Goal: Transaction & Acquisition: Purchase product/service

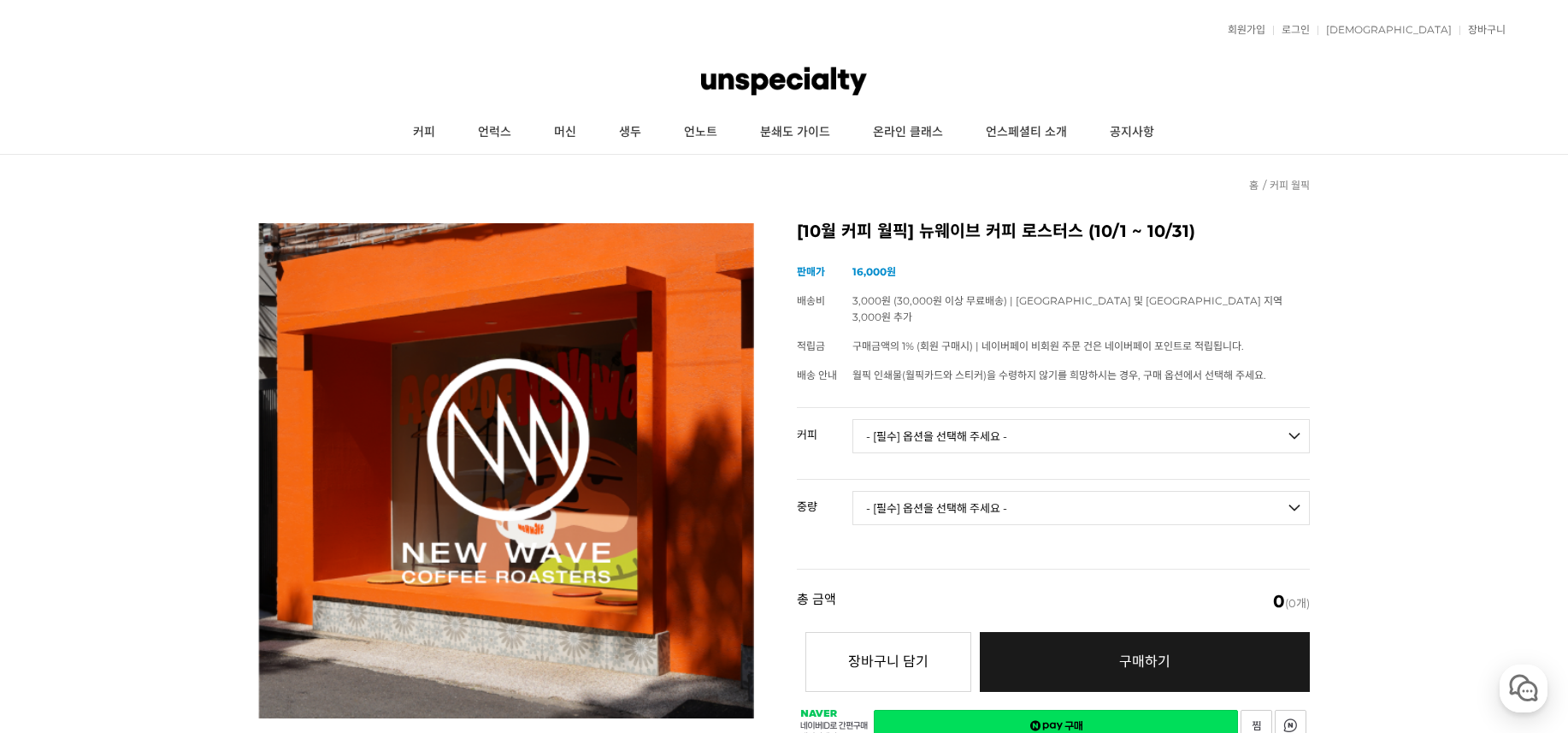
click at [761, 92] on img at bounding box center [784, 82] width 166 height 52
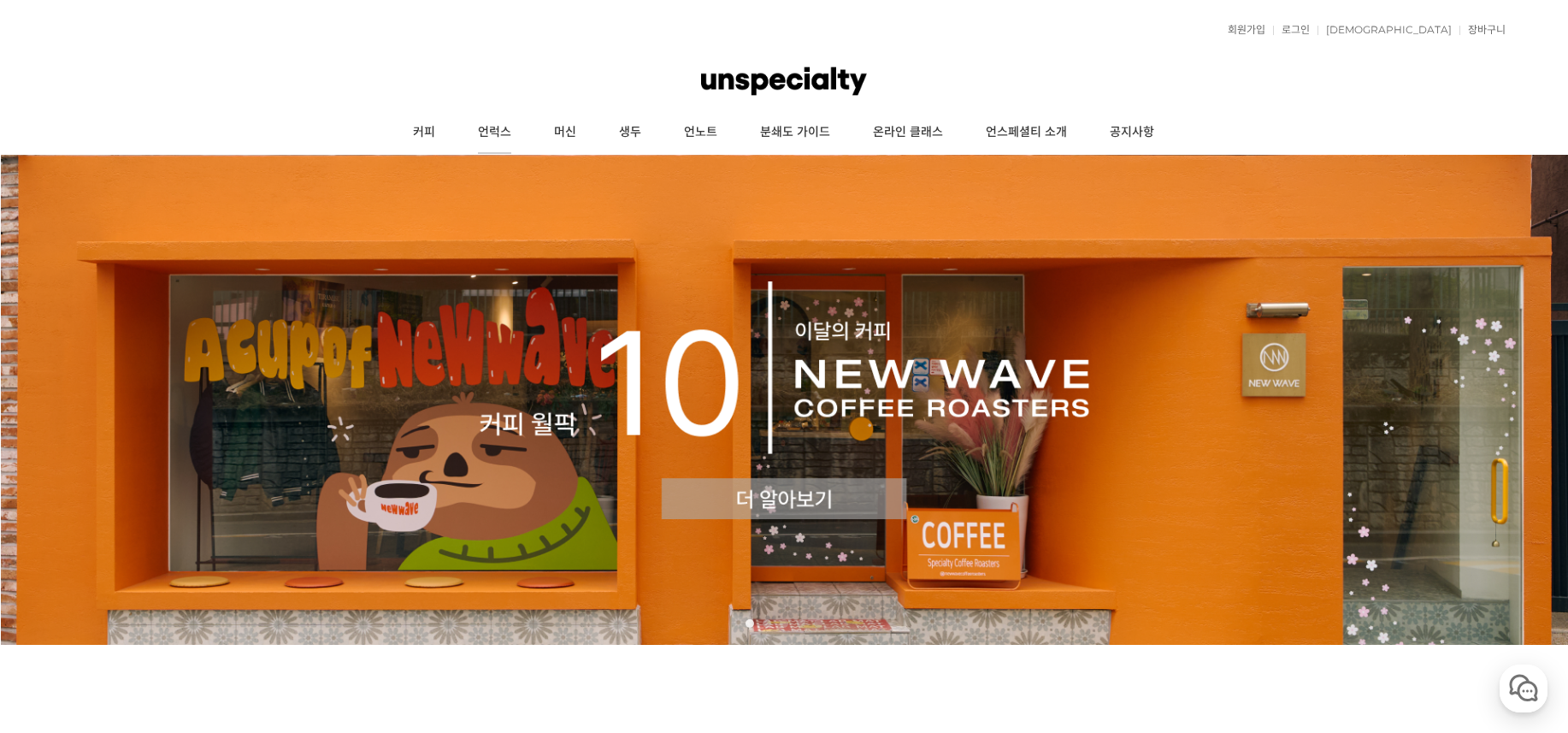
click at [484, 124] on link "언럭스" at bounding box center [494, 132] width 76 height 43
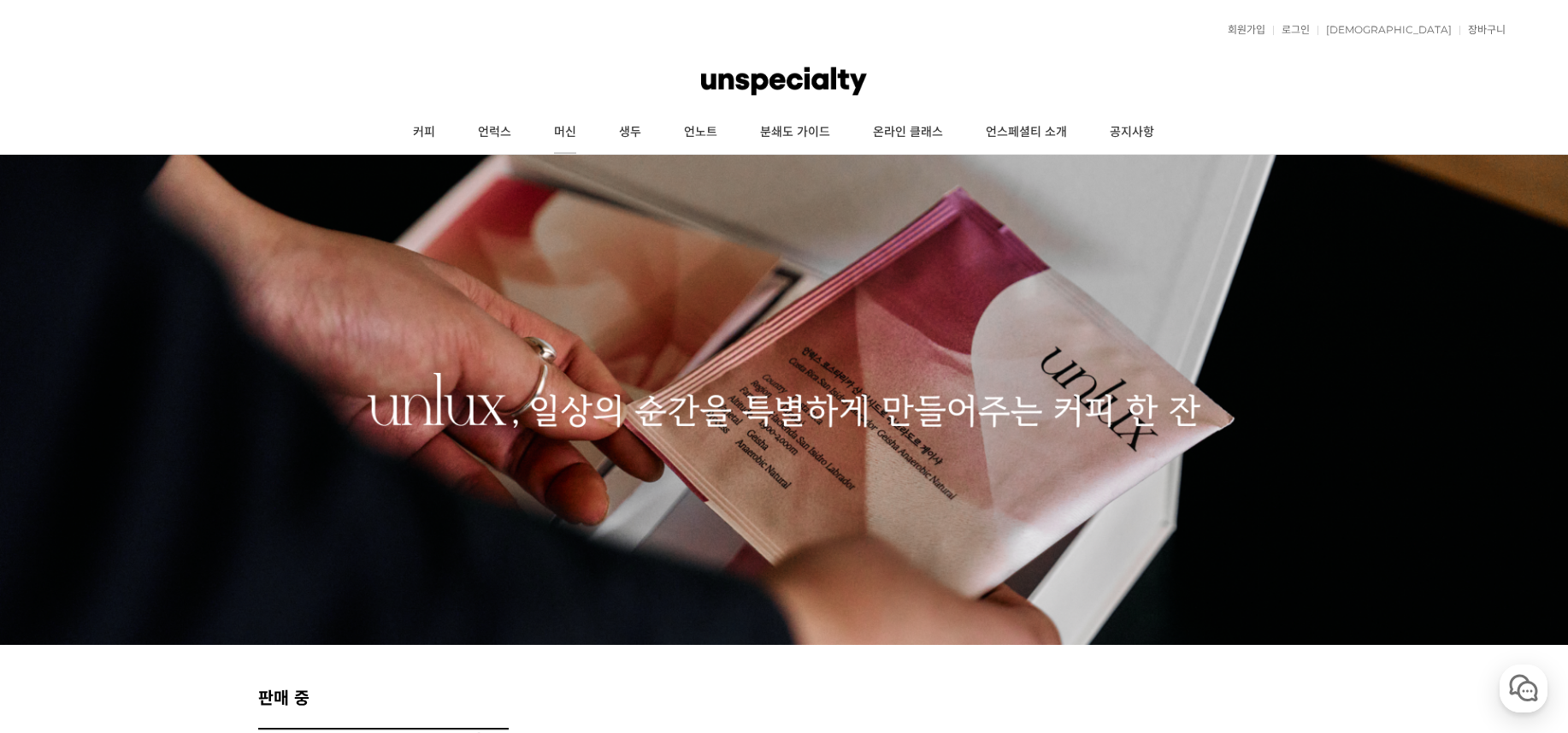
click at [579, 130] on link "머신" at bounding box center [565, 132] width 65 height 43
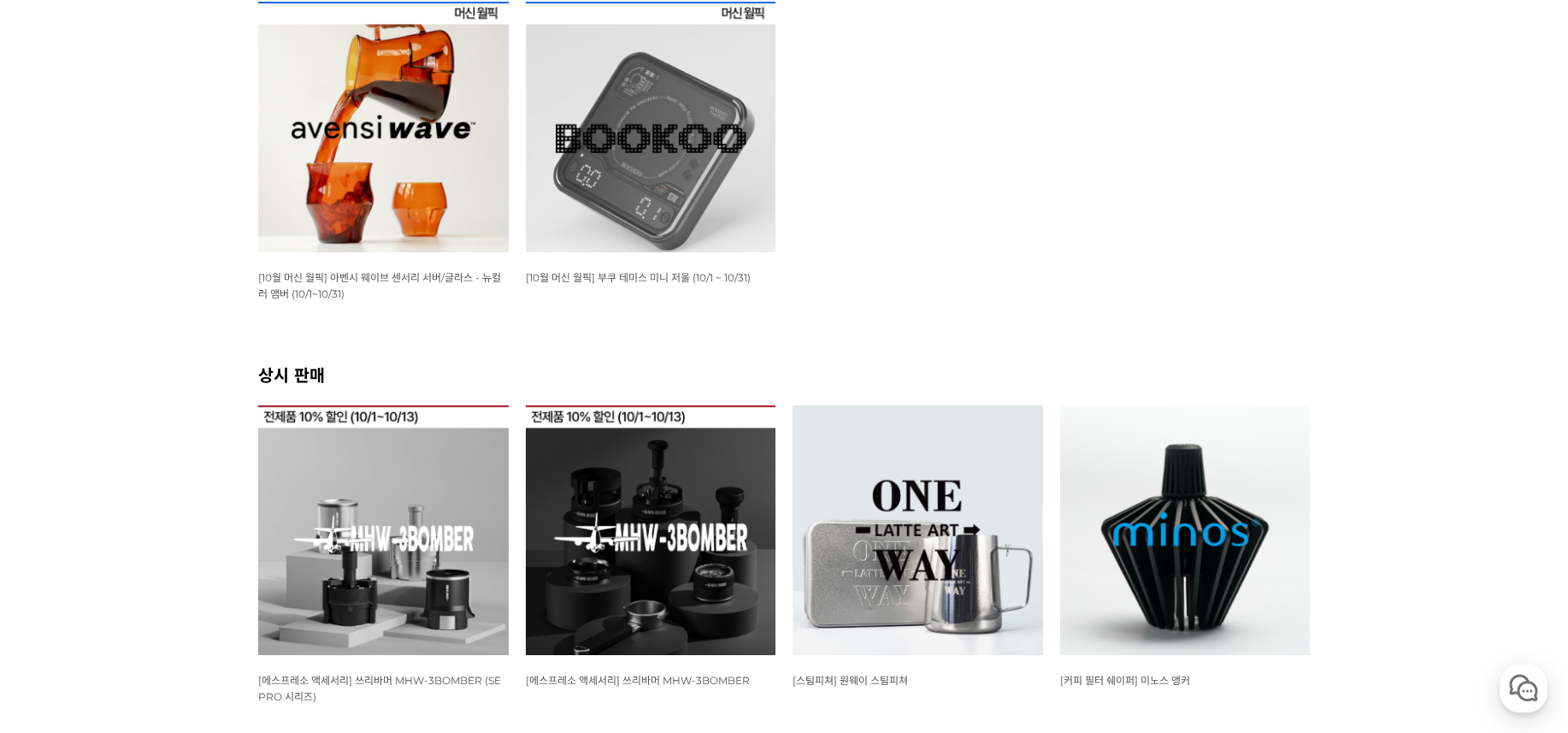
scroll to position [427, 0]
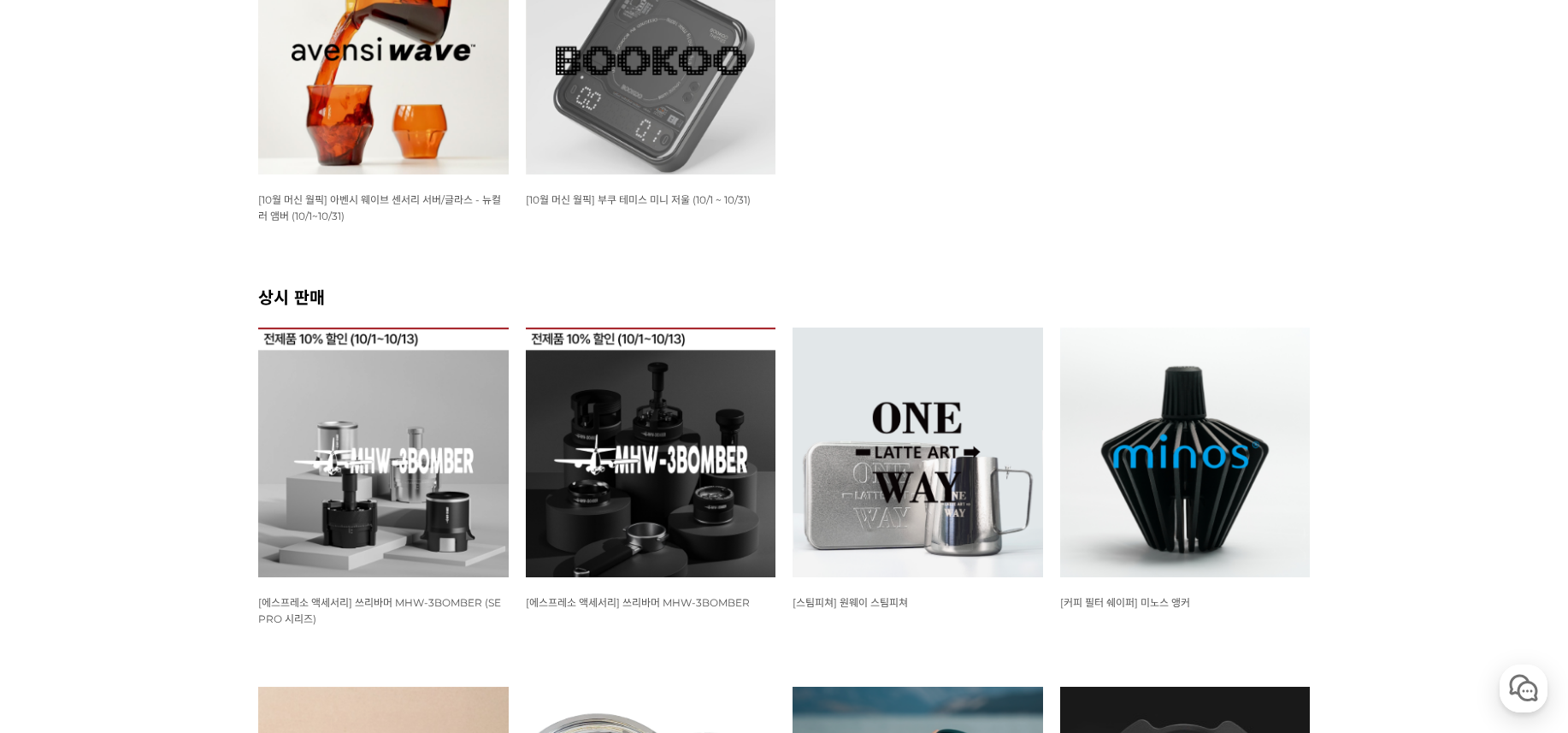
click at [703, 87] on img at bounding box center [652, 50] width 251 height 251
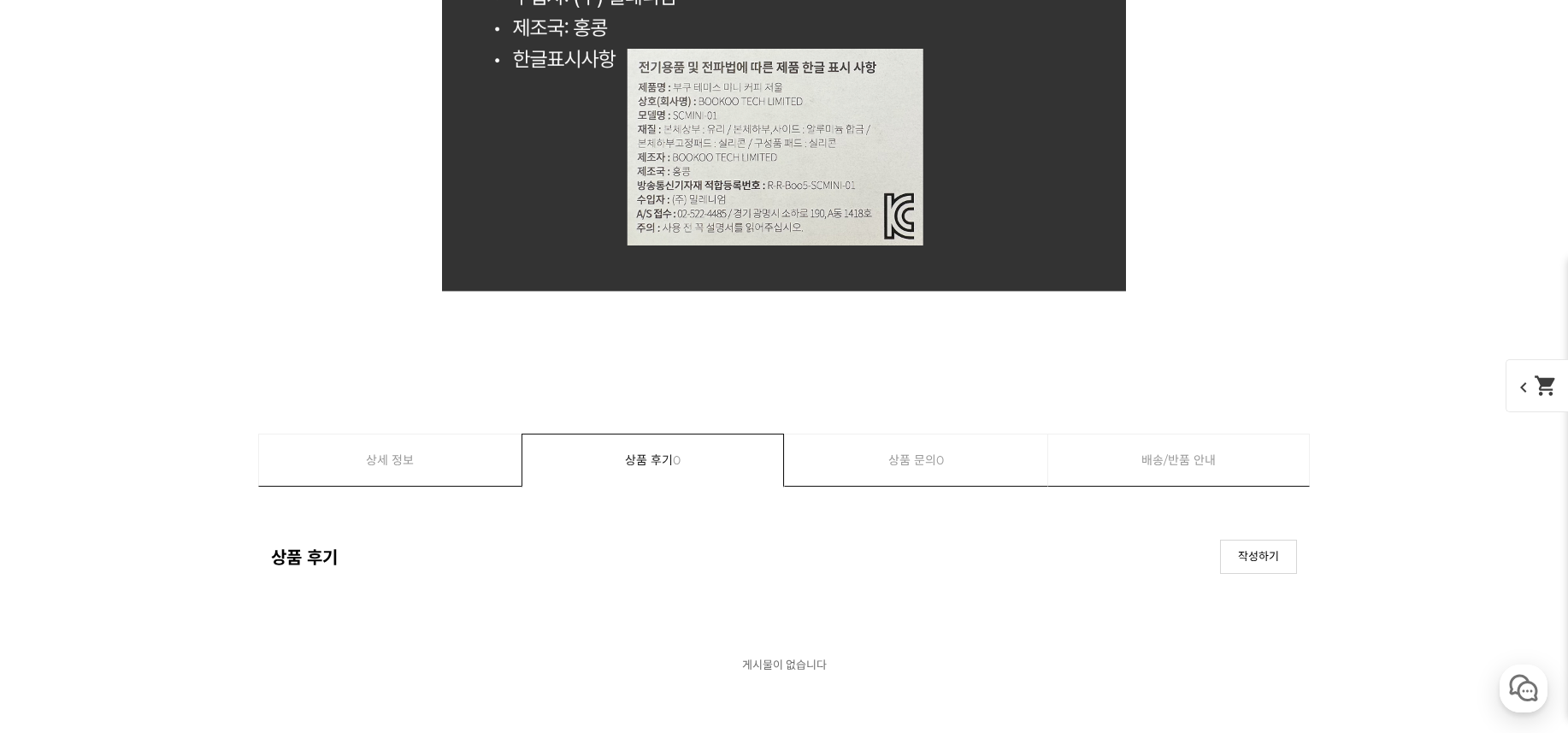
scroll to position [15816, 0]
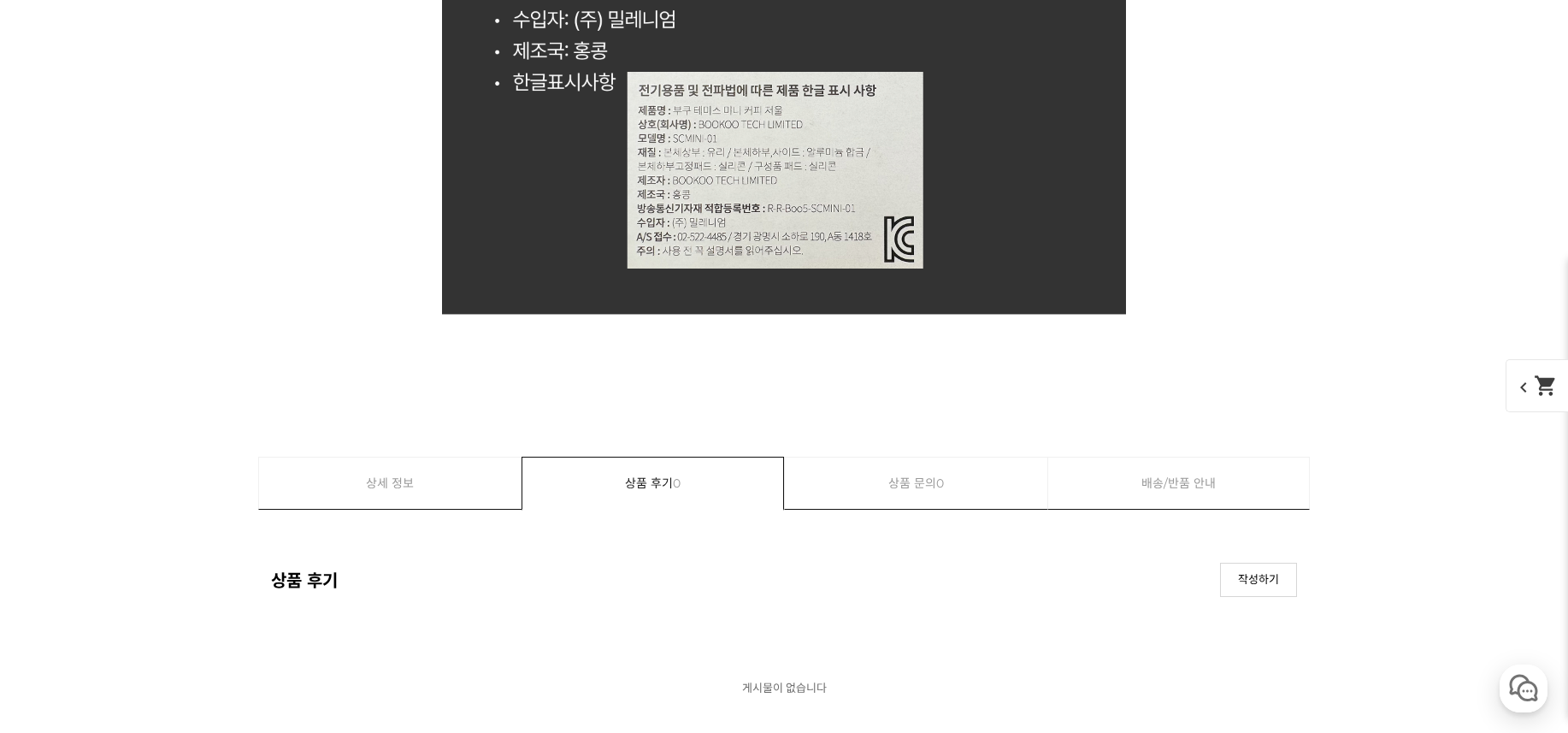
drag, startPoint x: 1204, startPoint y: 511, endPoint x: 1144, endPoint y: 483, distance: 66.2
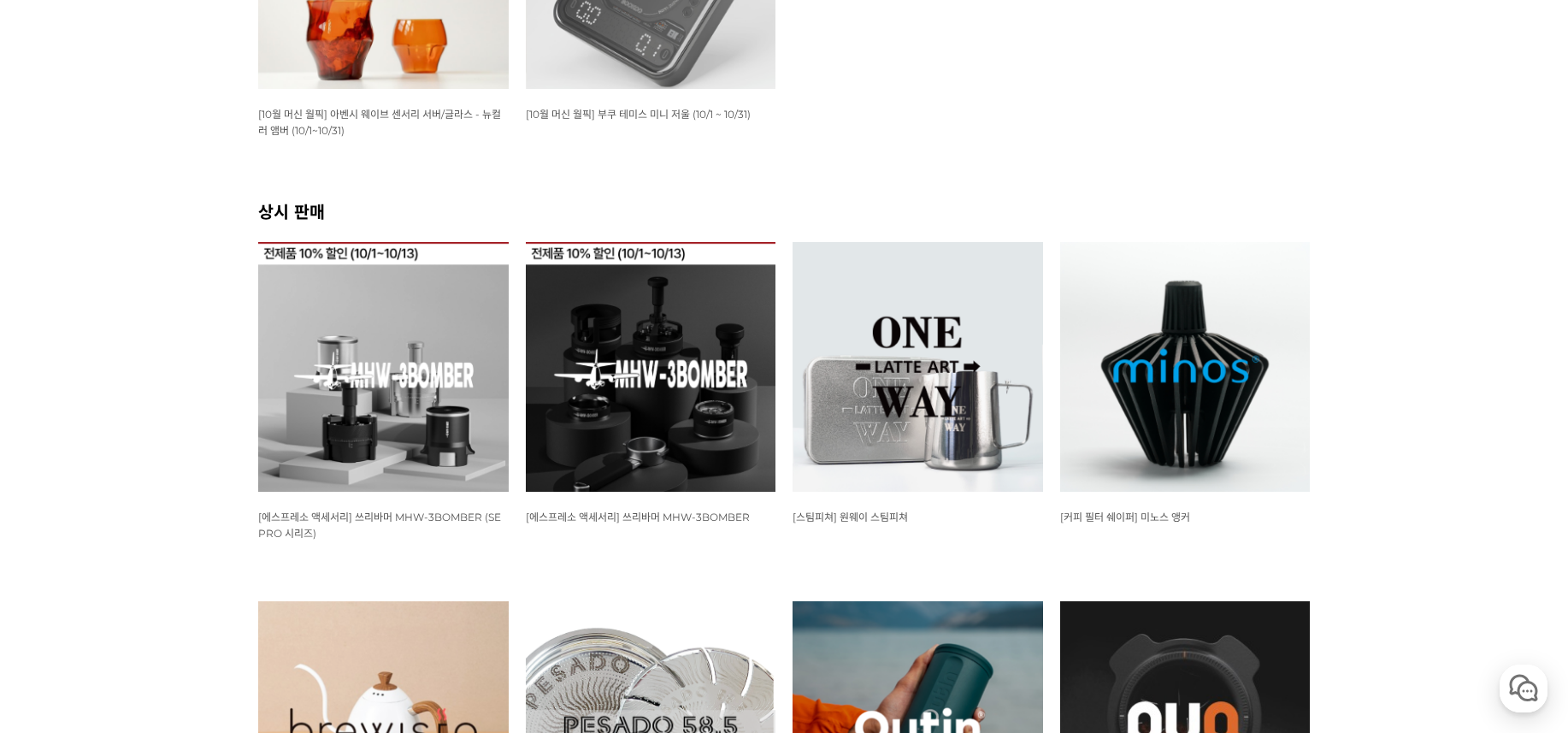
scroll to position [569, 0]
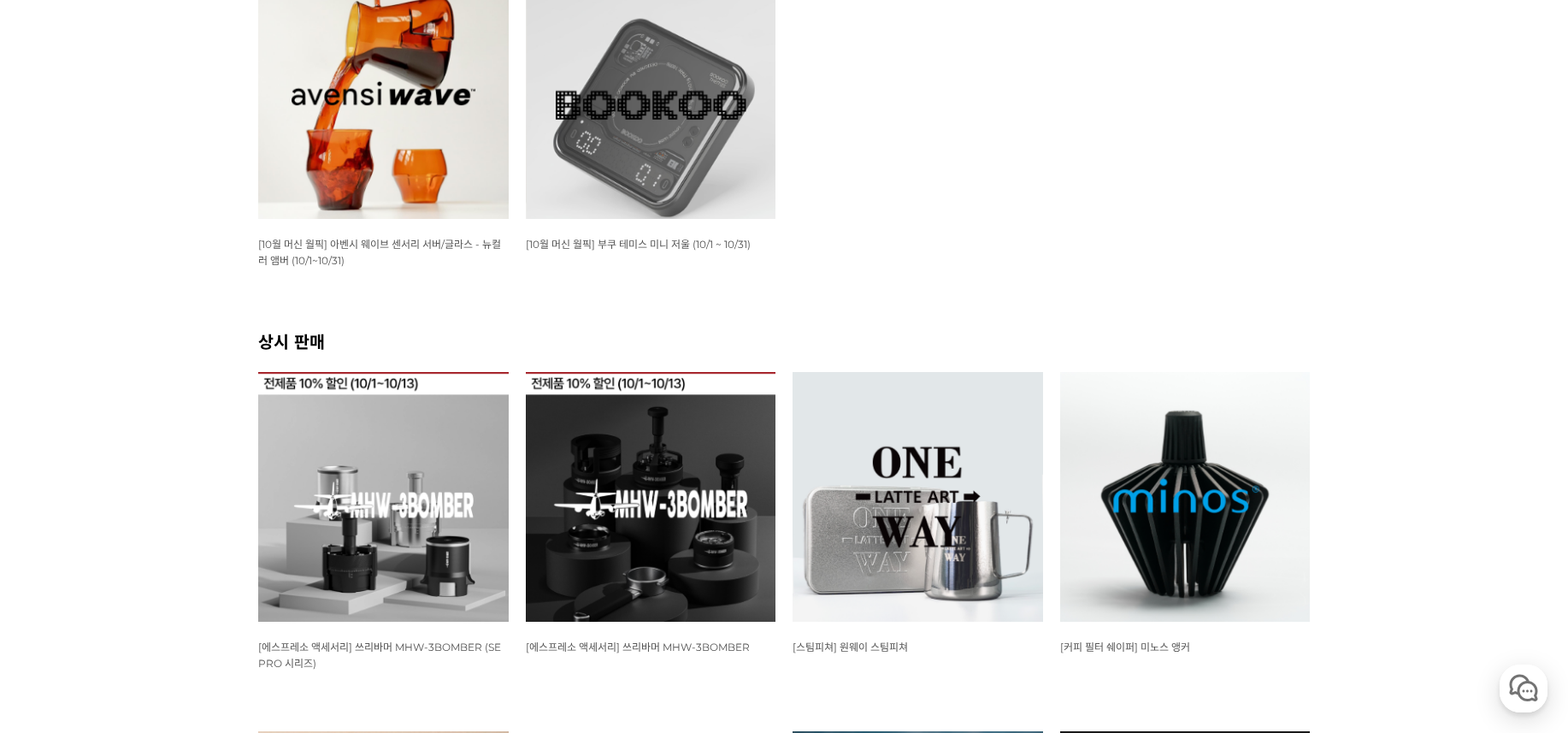
scroll to position [171, 0]
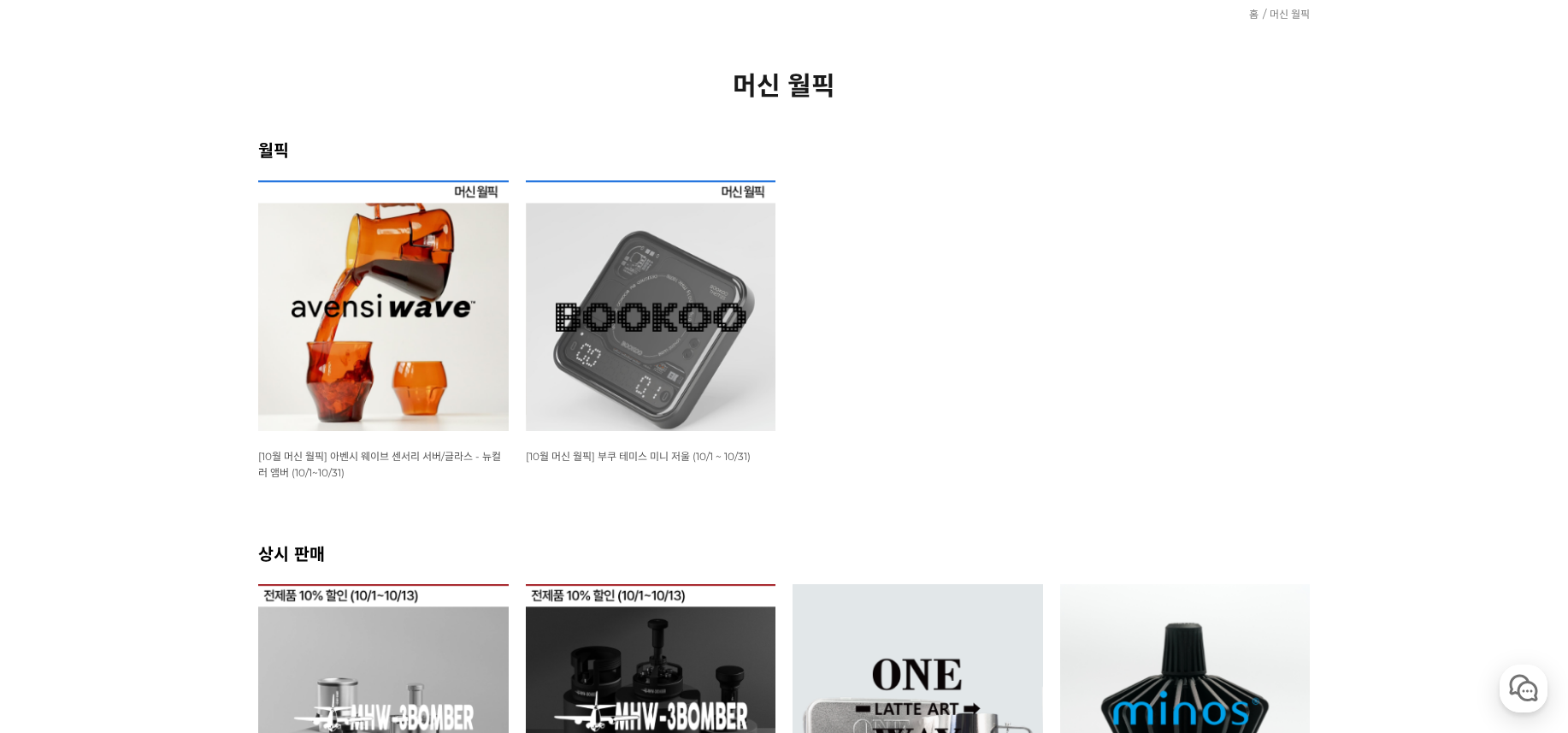
click at [374, 322] on img at bounding box center [384, 306] width 251 height 251
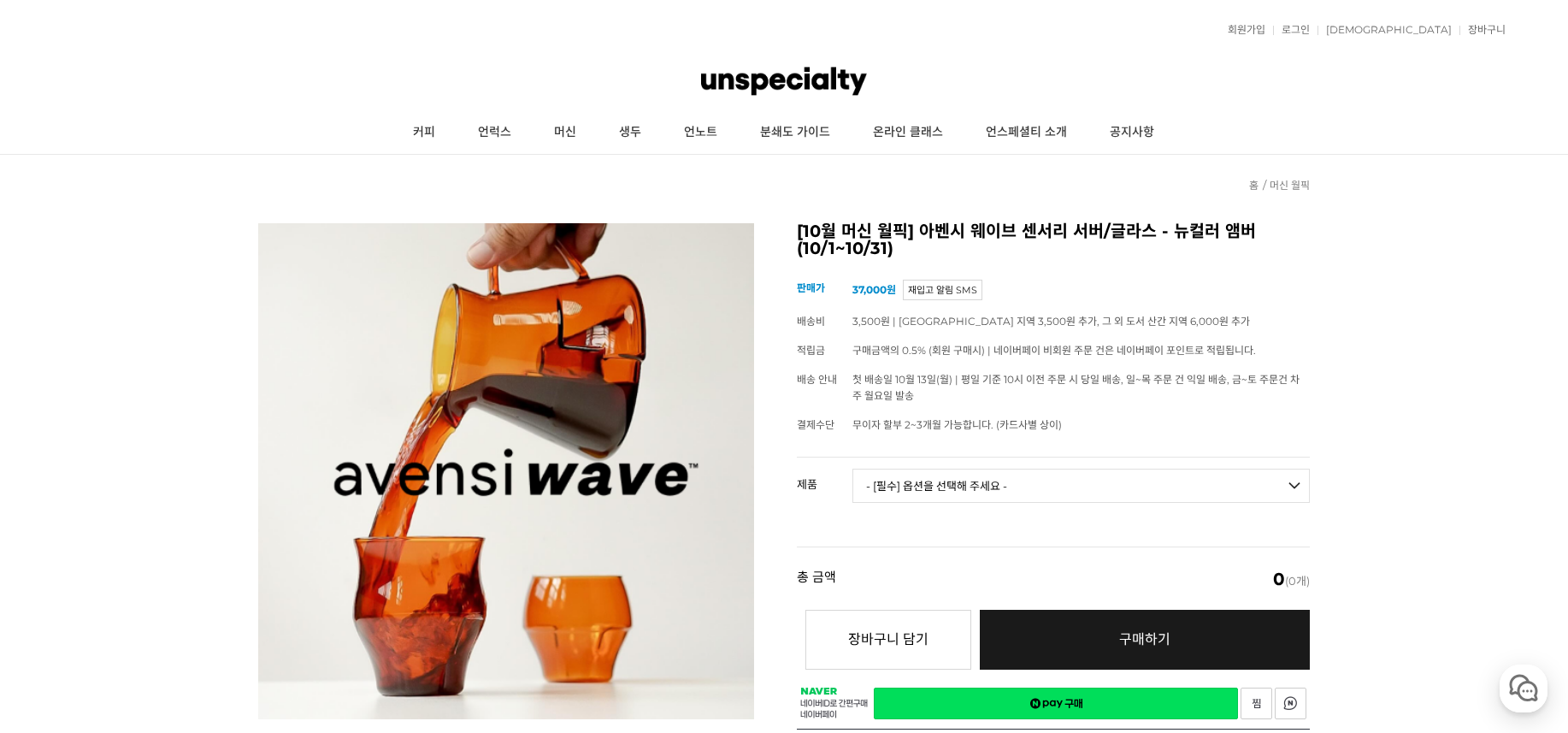
click at [1018, 482] on select "- [필수] 옵션을 선택해 주세요 - ------------------- 웨이브 앰버 3종 세트 [품절] 사이클론 센서리 서버 앰버 [품절] …" at bounding box center [1081, 485] width 457 height 34
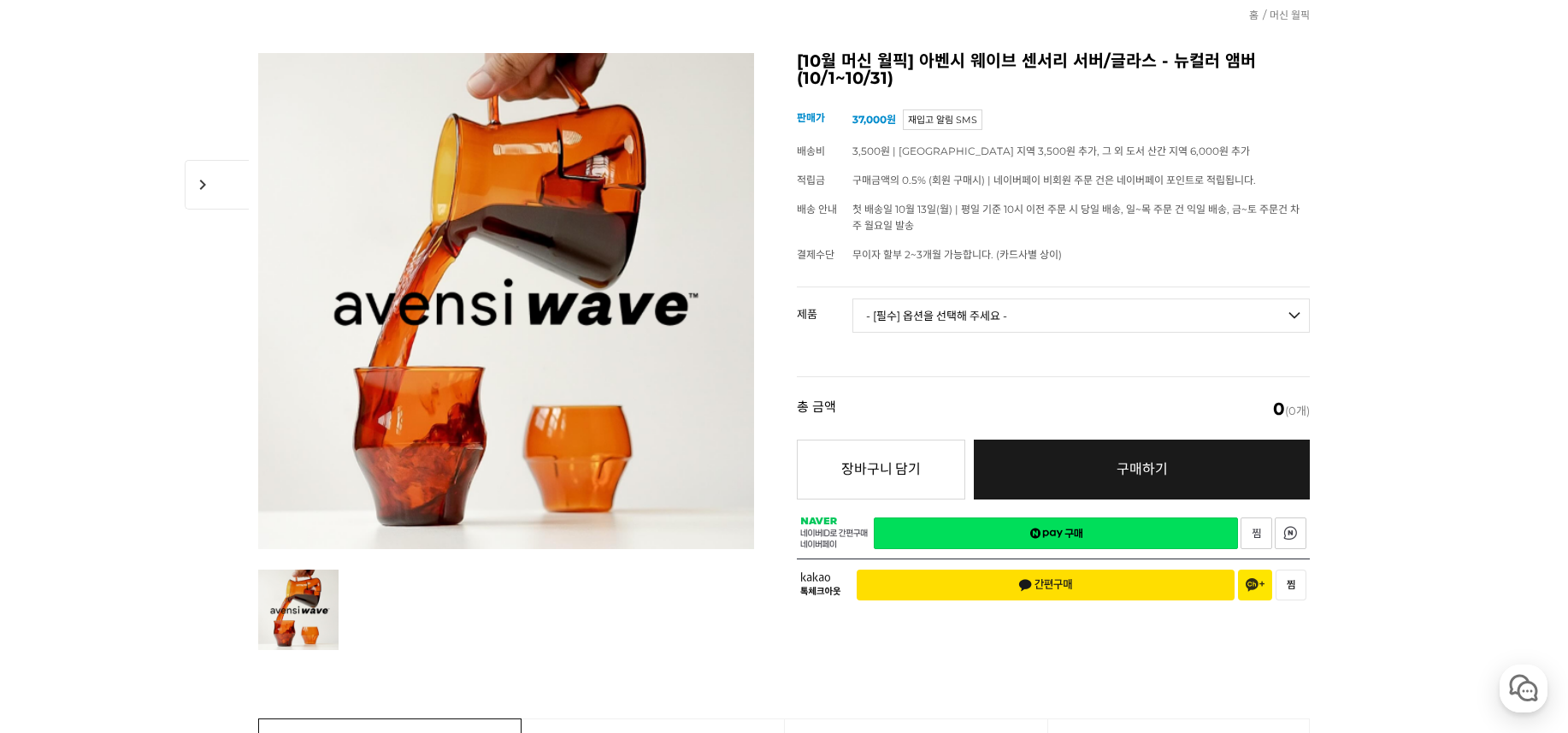
scroll to position [171, 0]
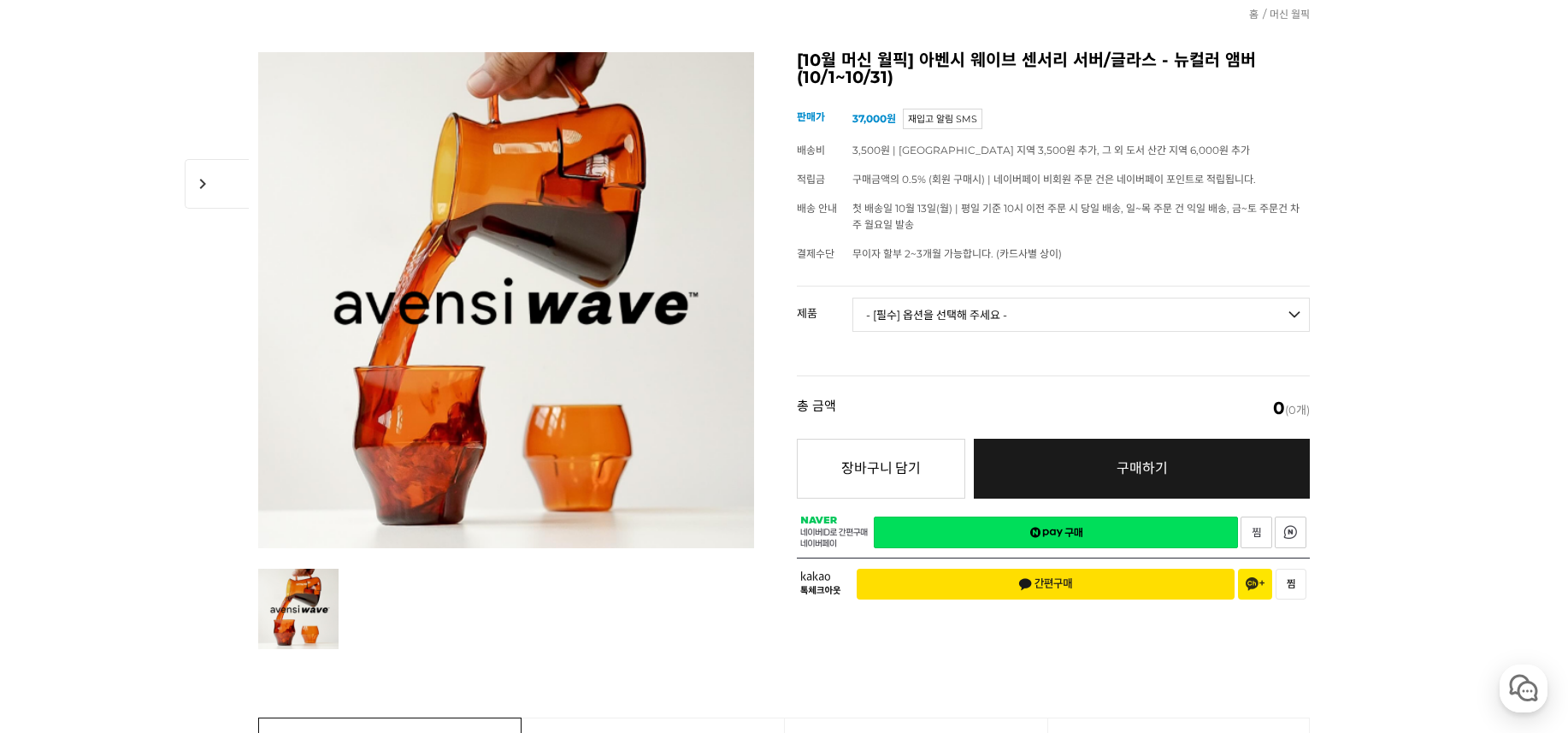
click at [1241, 296] on td "- [필수] 옵션을 선택해 주세요 - ------------------- 웨이브 앰버 3종 세트 [품절] 사이클론 센서리 서버 앰버 [품절] …" at bounding box center [1081, 322] width 457 height 71
click at [1238, 296] on td "- [필수] 옵션을 선택해 주세요 - ------------------- 웨이브 앰버 3종 세트 [품절] 사이클론 센서리 서버 앰버 [품절] …" at bounding box center [1081, 322] width 457 height 71
click at [1235, 305] on select "- [필수] 옵션을 선택해 주세요 - ------------------- 웨이브 앰버 3종 세트 [품절] 사이클론 센서리 서버 앰버 [품절] …" at bounding box center [1081, 315] width 457 height 34
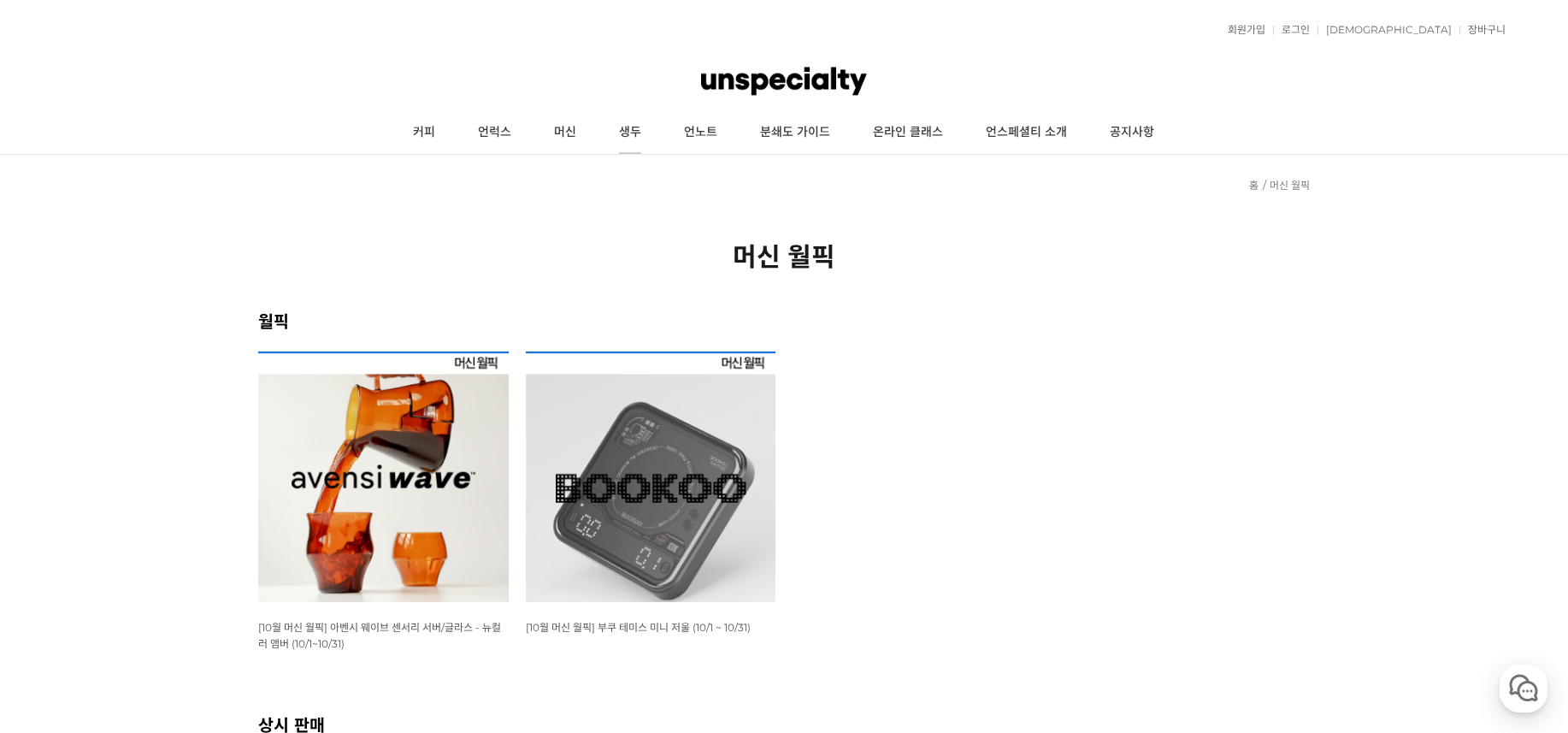
click at [640, 133] on link "생두" at bounding box center [630, 132] width 65 height 43
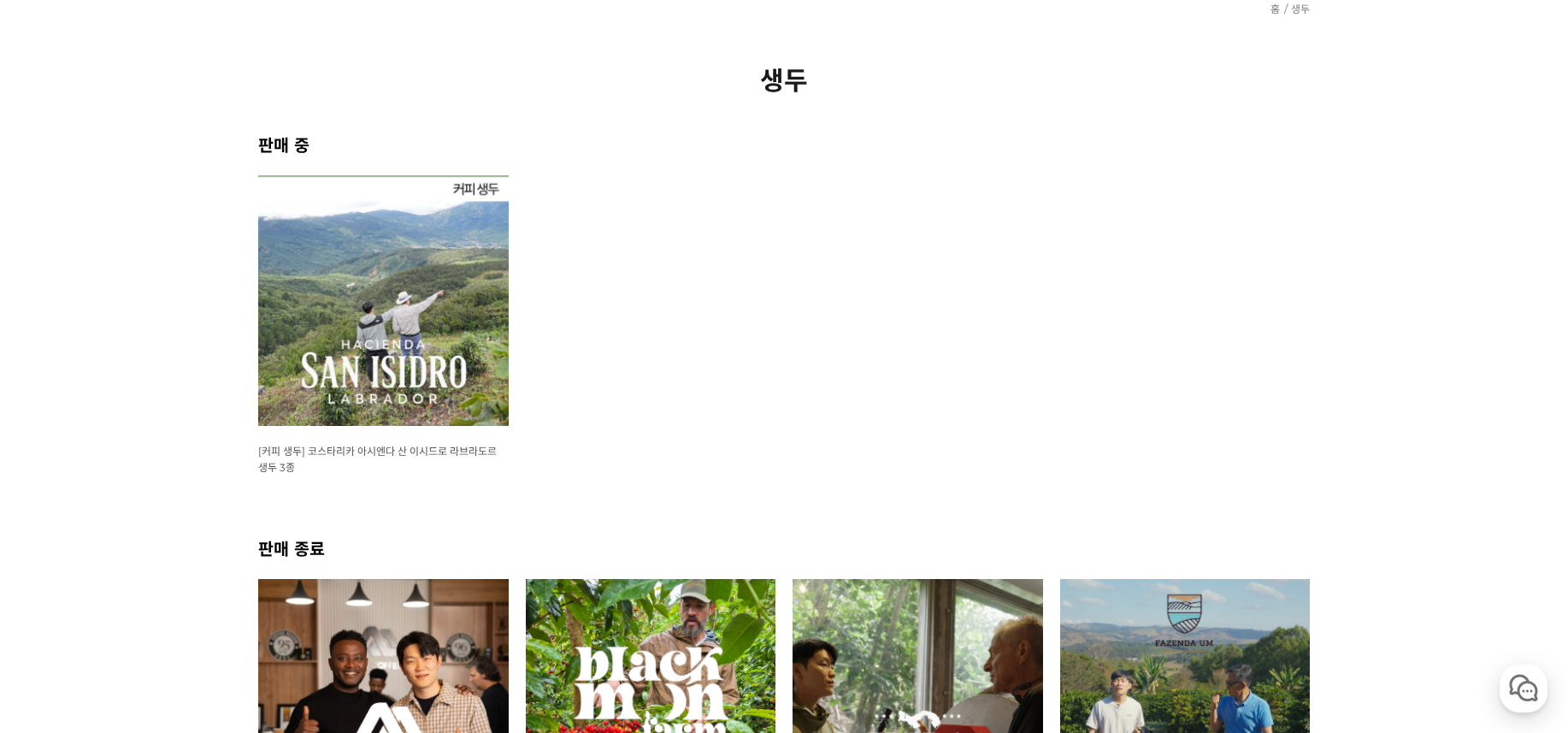
scroll to position [171, 0]
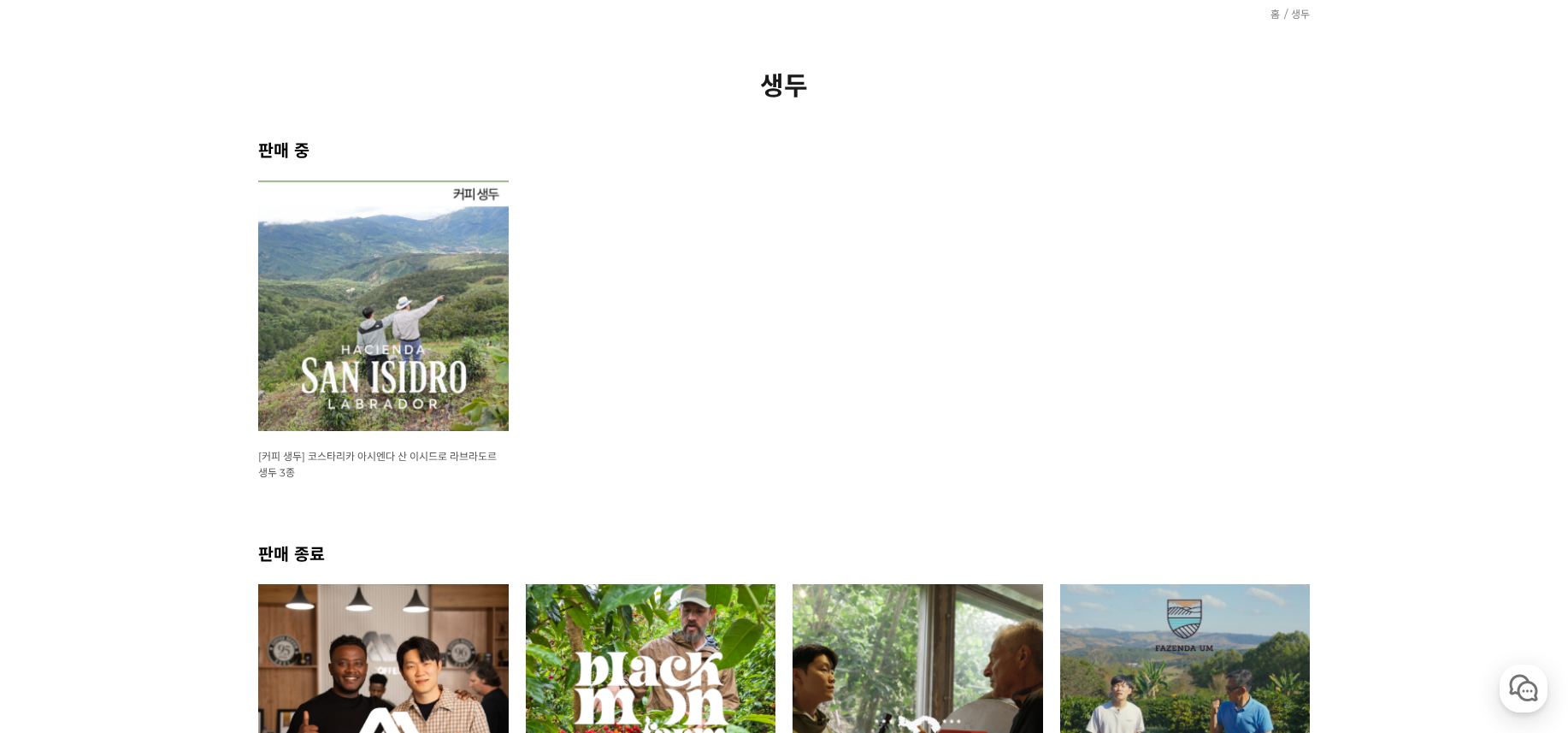
click at [461, 340] on img at bounding box center [384, 306] width 251 height 251
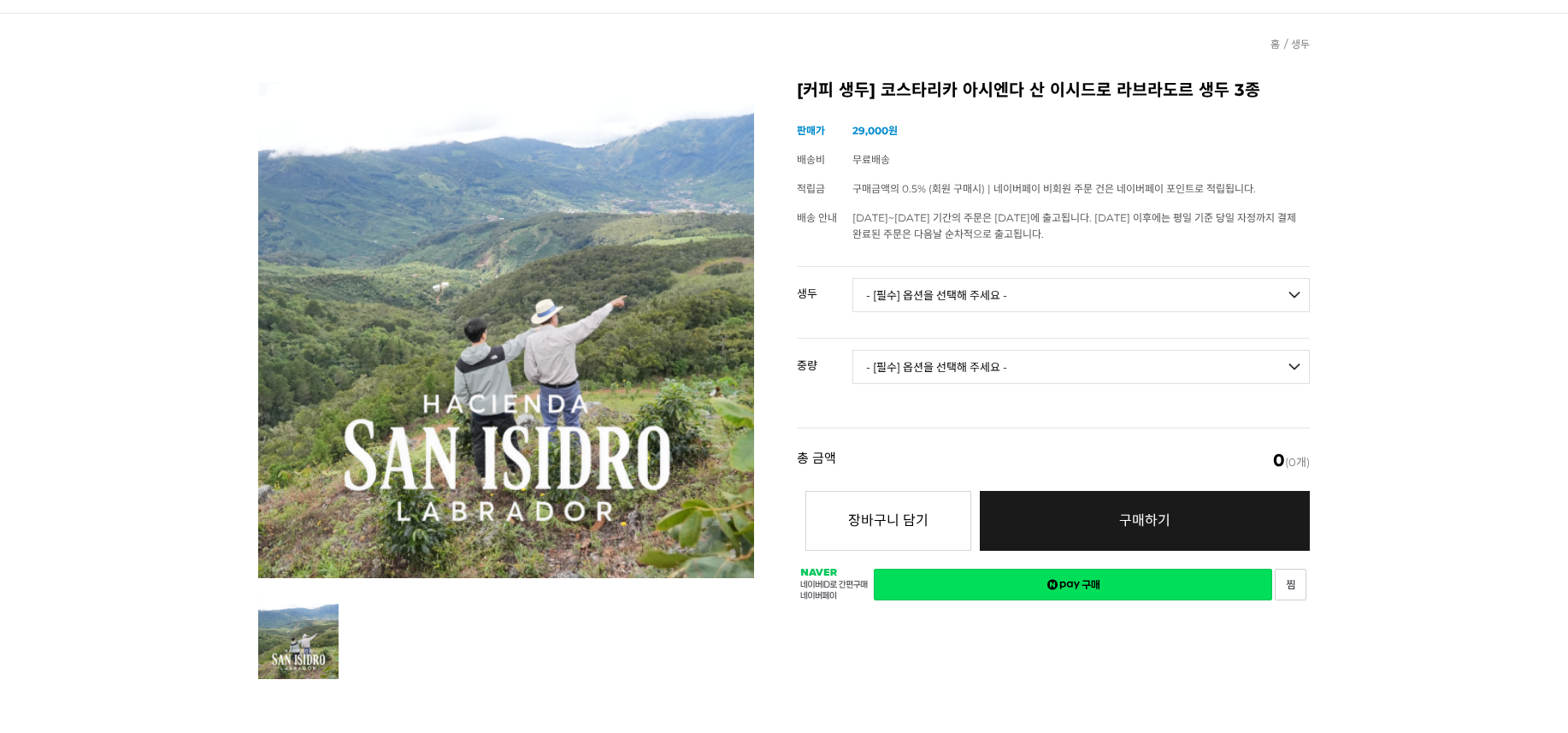
scroll to position [171, 0]
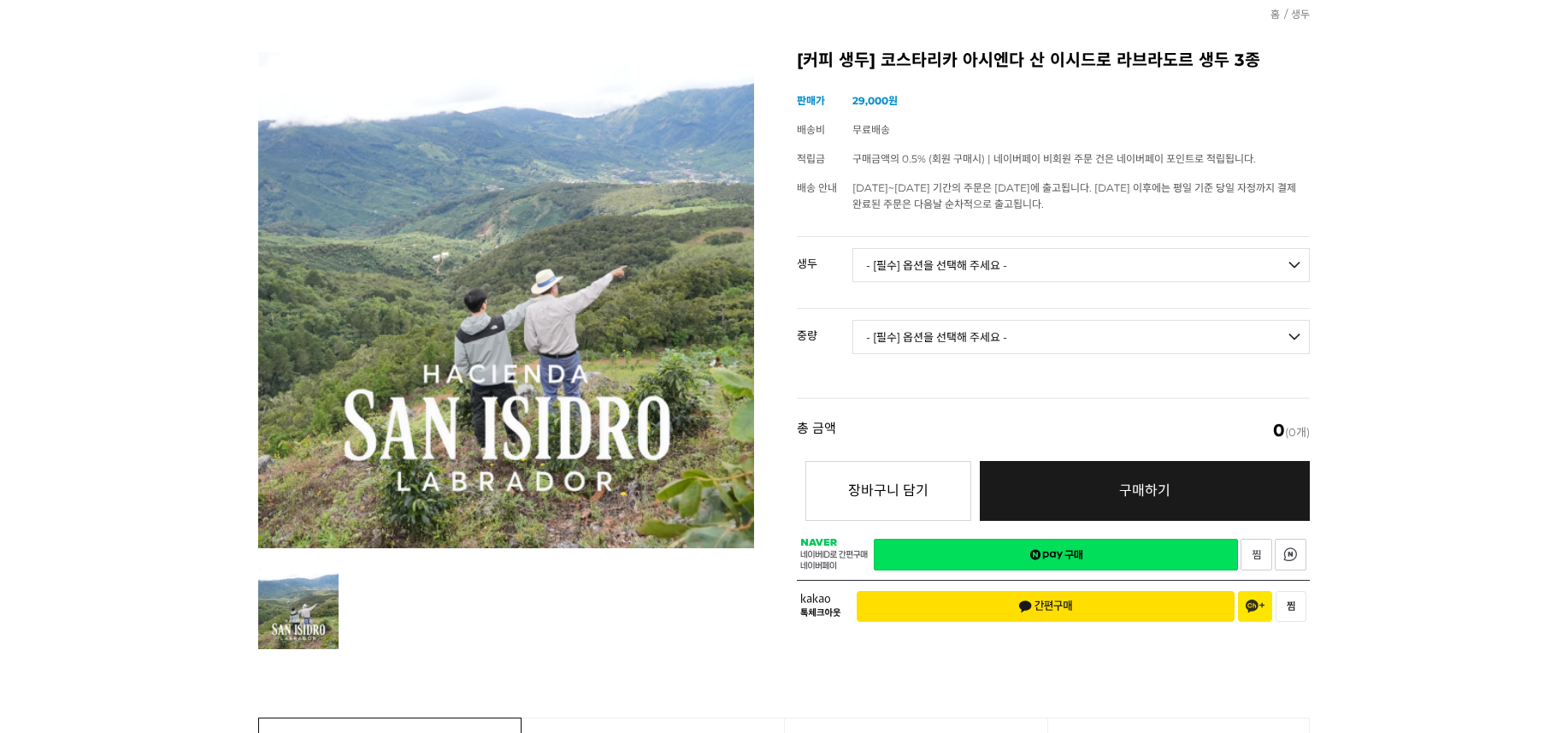
drag, startPoint x: 1042, startPoint y: 229, endPoint x: 1065, endPoint y: 267, distance: 44.4
click at [1042, 232] on div "[커피 생두] 코스타리카 아시엔다 산 이시드로 라브라도르 생두 3종 (해외배송 가능 상품) 기본 정보 상품명 [커피 생두] 코스타리카 아시엔다…" at bounding box center [1053, 343] width 513 height 582
click at [1066, 270] on select "- [필수] 옵션을 선택해 주세요 - ------------------- [GEOGRAPHIC_DATA] 아시엔다 산 이시드로 라브라도르 엘 …" at bounding box center [1081, 265] width 457 height 34
select select "코스타리카 아시엔다 산 이시드로 라브라도르 엘 세드로 게이샤 무산소 내추럴"
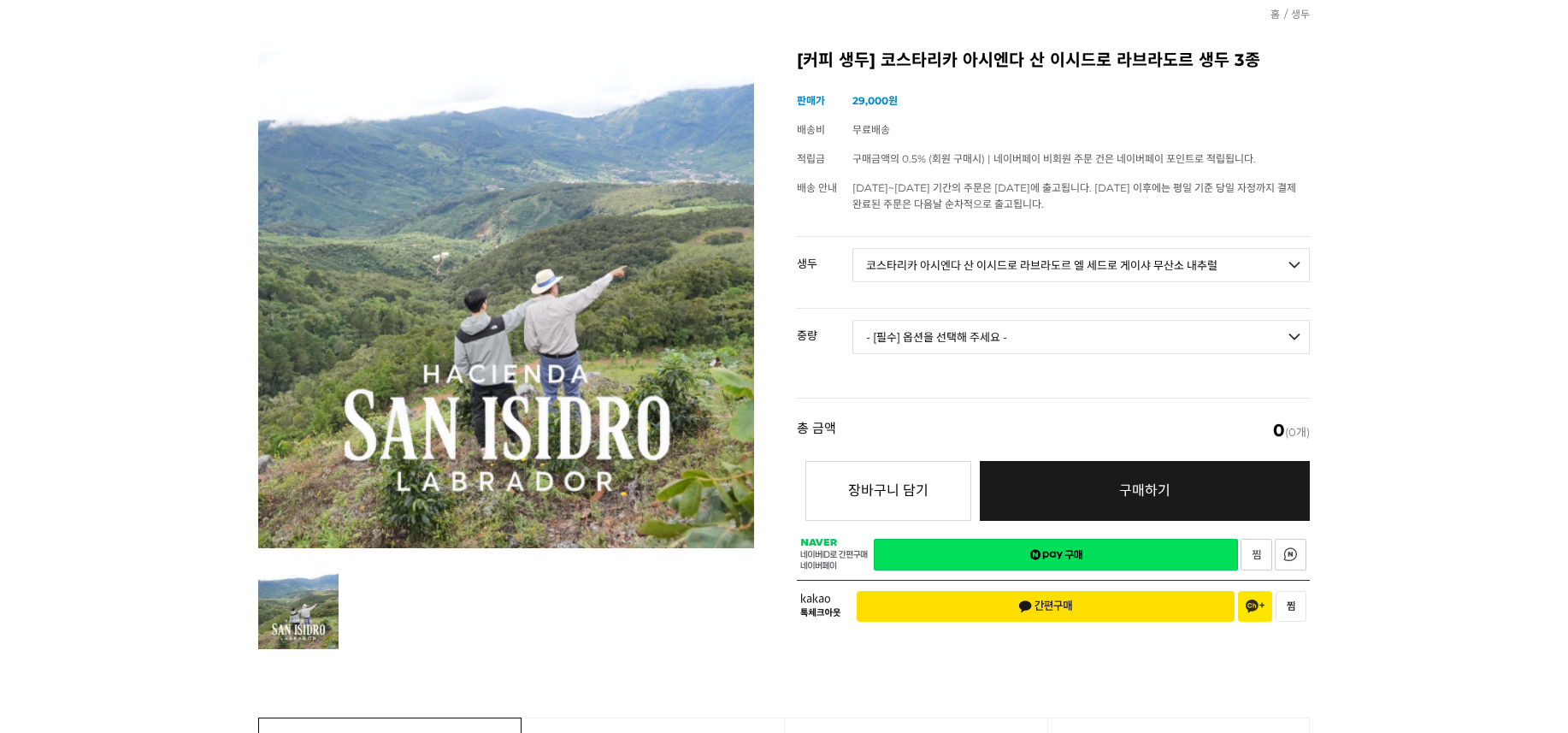
click at [853, 248] on select "- [필수] 옵션을 선택해 주세요 - ------------------- [GEOGRAPHIC_DATA] 아시엔다 산 이시드로 라브라도르 엘 …" at bounding box center [1081, 265] width 457 height 34
click at [1041, 324] on select "- [필수] 옵션을 선택해 주세요 - ------------------- 500g 1kg" at bounding box center [1081, 337] width 457 height 34
select select "1kg"
click at [853, 320] on select "- [필수] 옵션을 선택해 주세요 - ------------------- 500g 1kg" at bounding box center [1081, 337] width 457 height 34
select select "*"
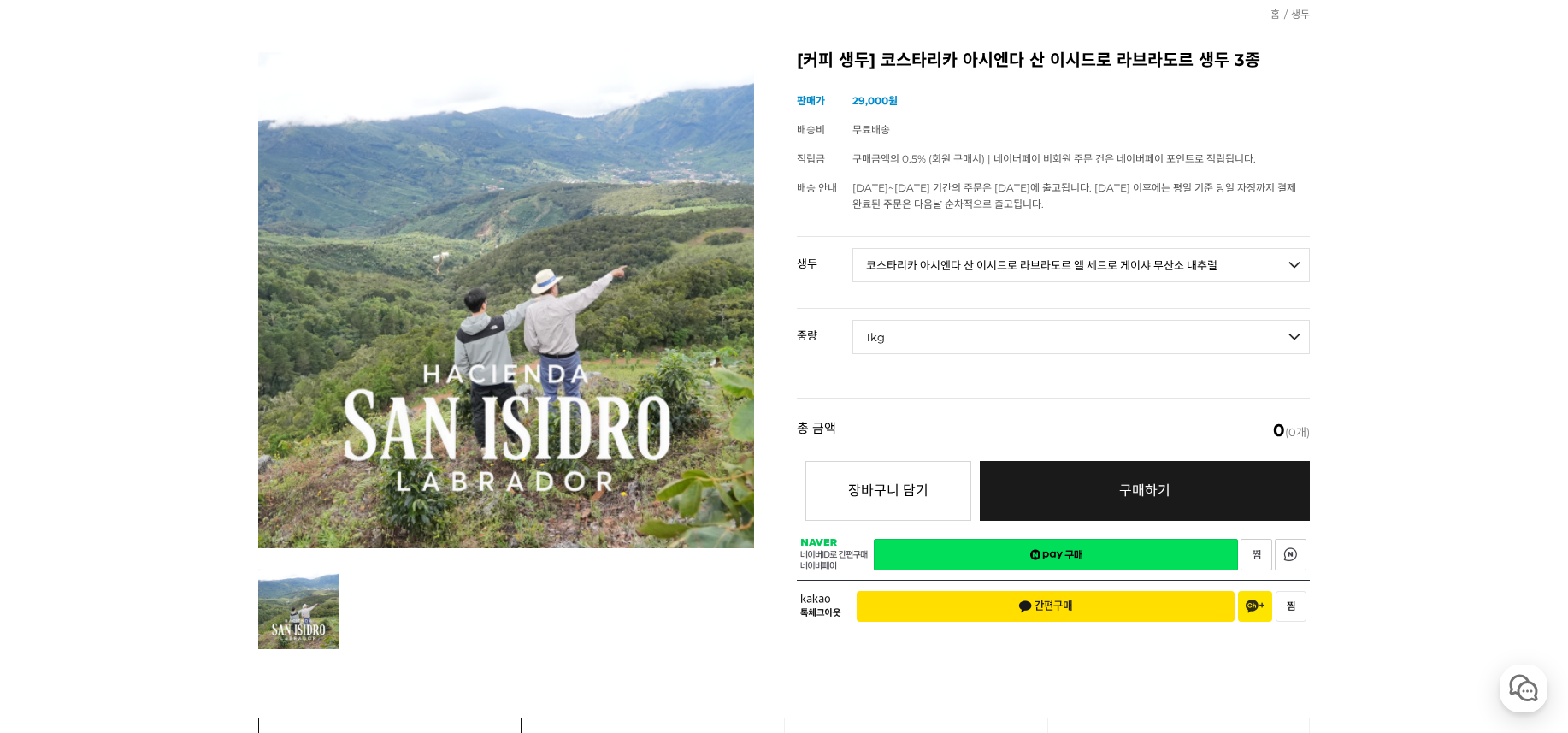
select select "*"
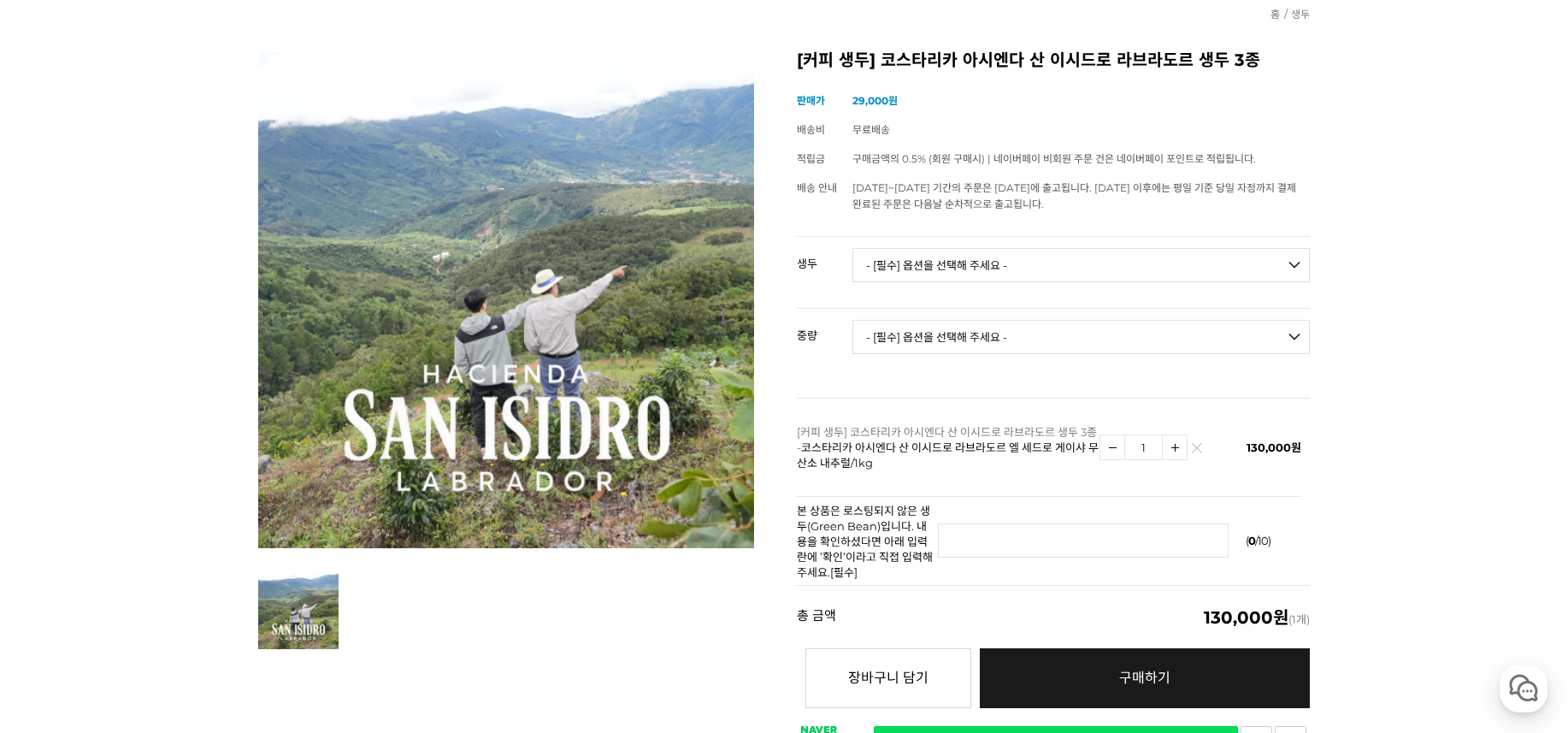
drag, startPoint x: 1036, startPoint y: 261, endPoint x: 1038, endPoint y: 269, distance: 8.2
click at [1036, 261] on select "- [필수] 옵션을 선택해 주세요 - ------------------- [GEOGRAPHIC_DATA] 아시엔다 산 이시드로 라브라도르 엘 …" at bounding box center [1081, 265] width 457 height 34
select select "코스타리카 아시엔다 산 이시드로 라브라도르 엘 세드로 [PERSON_NAME]"
click at [853, 248] on select "- [필수] 옵션을 선택해 주세요 - ------------------- [GEOGRAPHIC_DATA] 아시엔다 산 이시드로 라브라도르 엘 …" at bounding box center [1081, 265] width 457 height 34
click at [1039, 336] on select "- [필수] 옵션을 선택해 주세요 - ------------------- 500g 1kg" at bounding box center [1081, 337] width 457 height 34
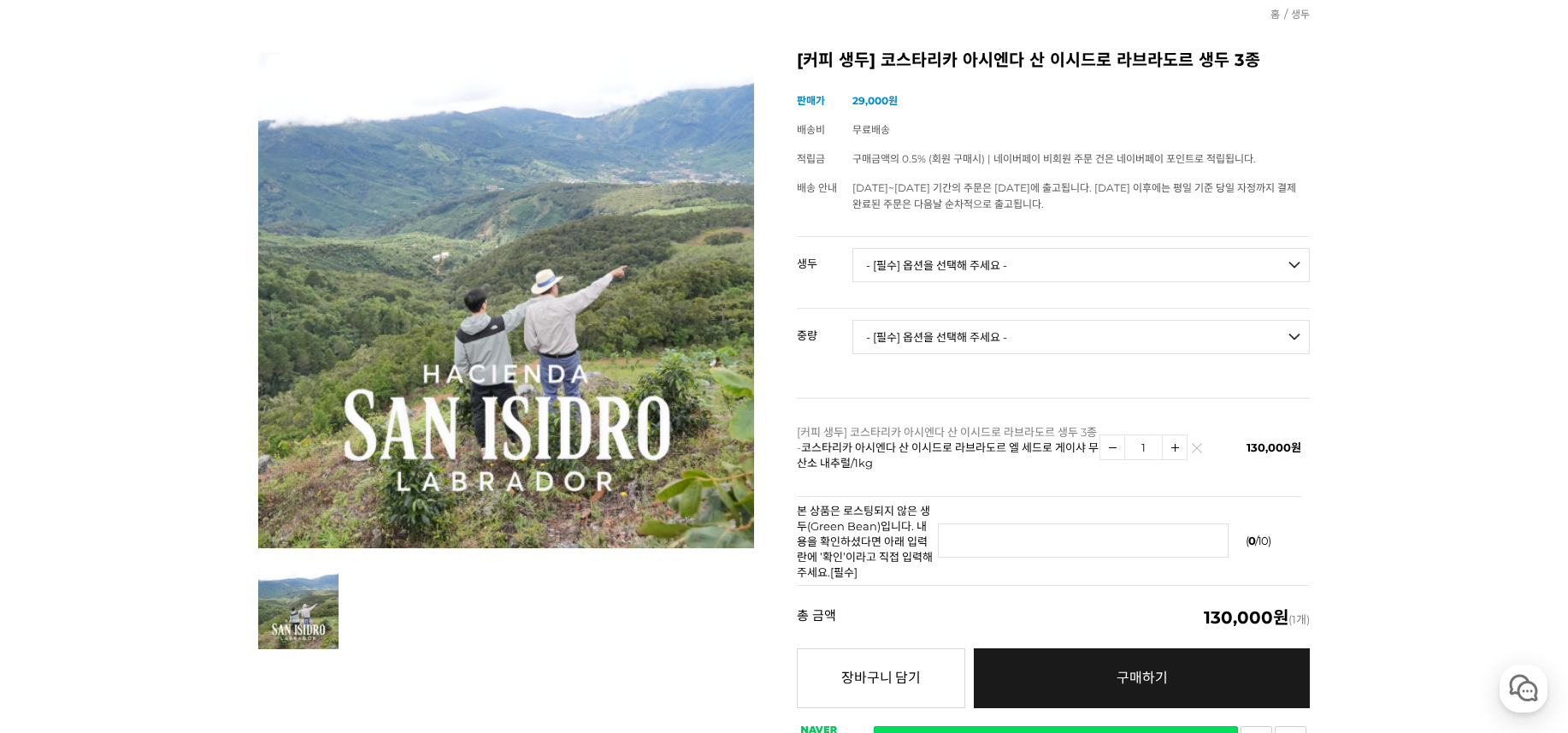
select select "1kg"
click at [853, 320] on select "- [필수] 옵션을 선택해 주세요 - ------------------- 500g 1kg" at bounding box center [1081, 337] width 457 height 34
select select "*"
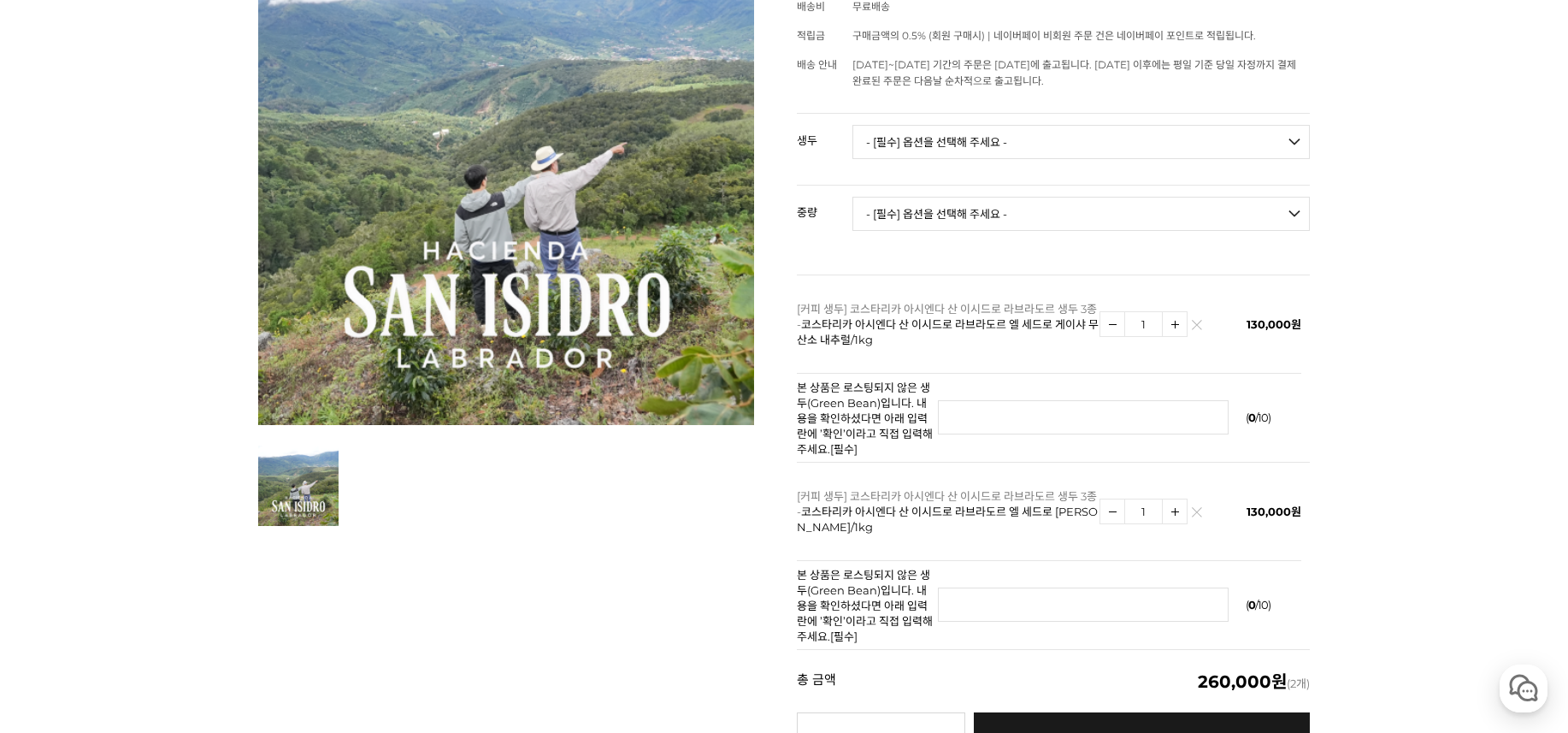
scroll to position [342, 0]
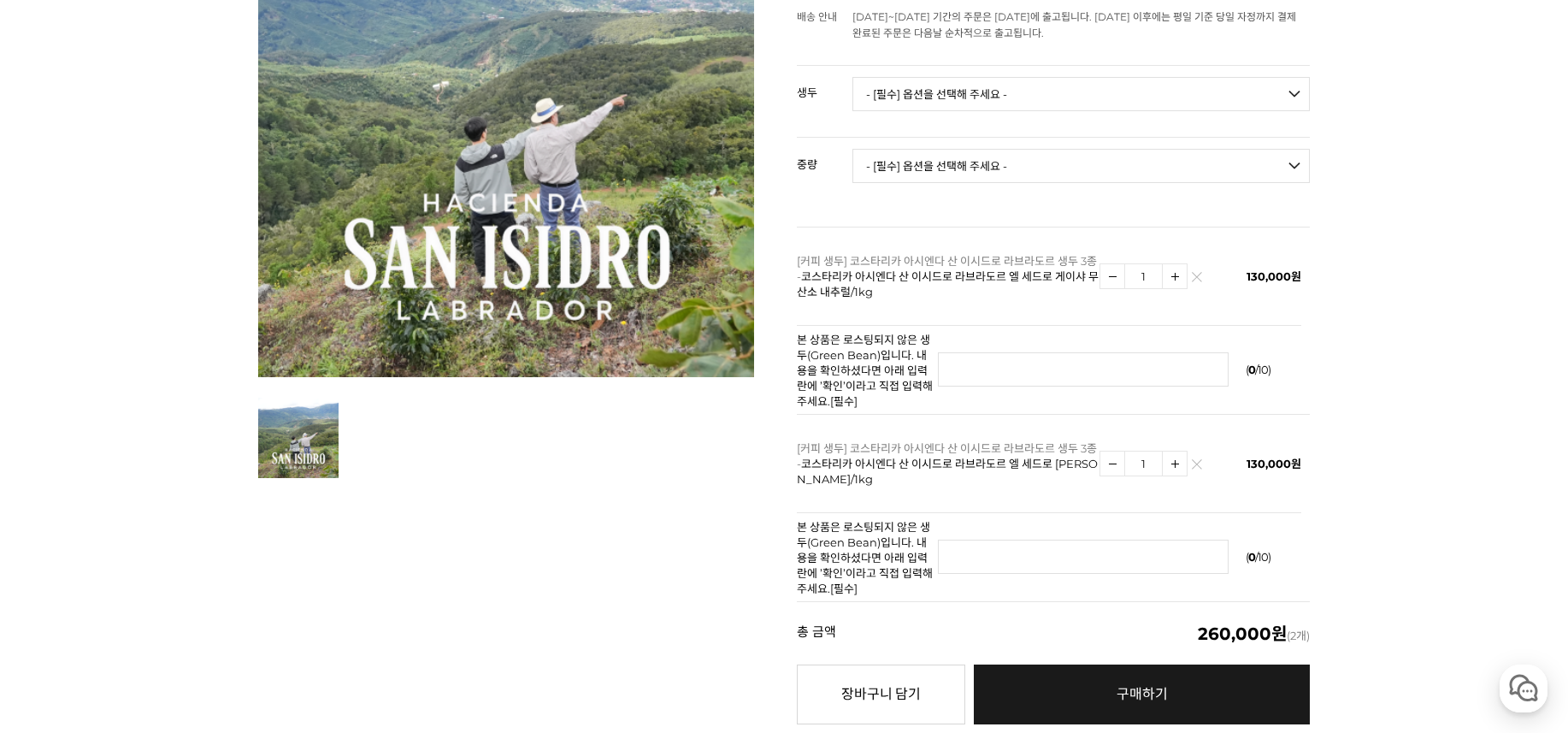
click at [1044, 104] on select "- [필수] 옵션을 선택해 주세요 - ------------------- [GEOGRAPHIC_DATA] 아시엔다 산 이시드로 라브라도르 엘 …" at bounding box center [1081, 94] width 457 height 34
select select "코스타리카 아시엔다 산 이시드로 라브라도르 베르데 티피카 허니"
click at [853, 77] on select "- [필수] 옵션을 선택해 주세요 - ------------------- [GEOGRAPHIC_DATA] 아시엔다 산 이시드로 라브라도르 엘 …" at bounding box center [1081, 94] width 457 height 34
click at [1024, 164] on select "- [필수] 옵션을 선택해 주세요 - ------------------- 500g 1kg" at bounding box center [1081, 165] width 457 height 34
select select "1kg"
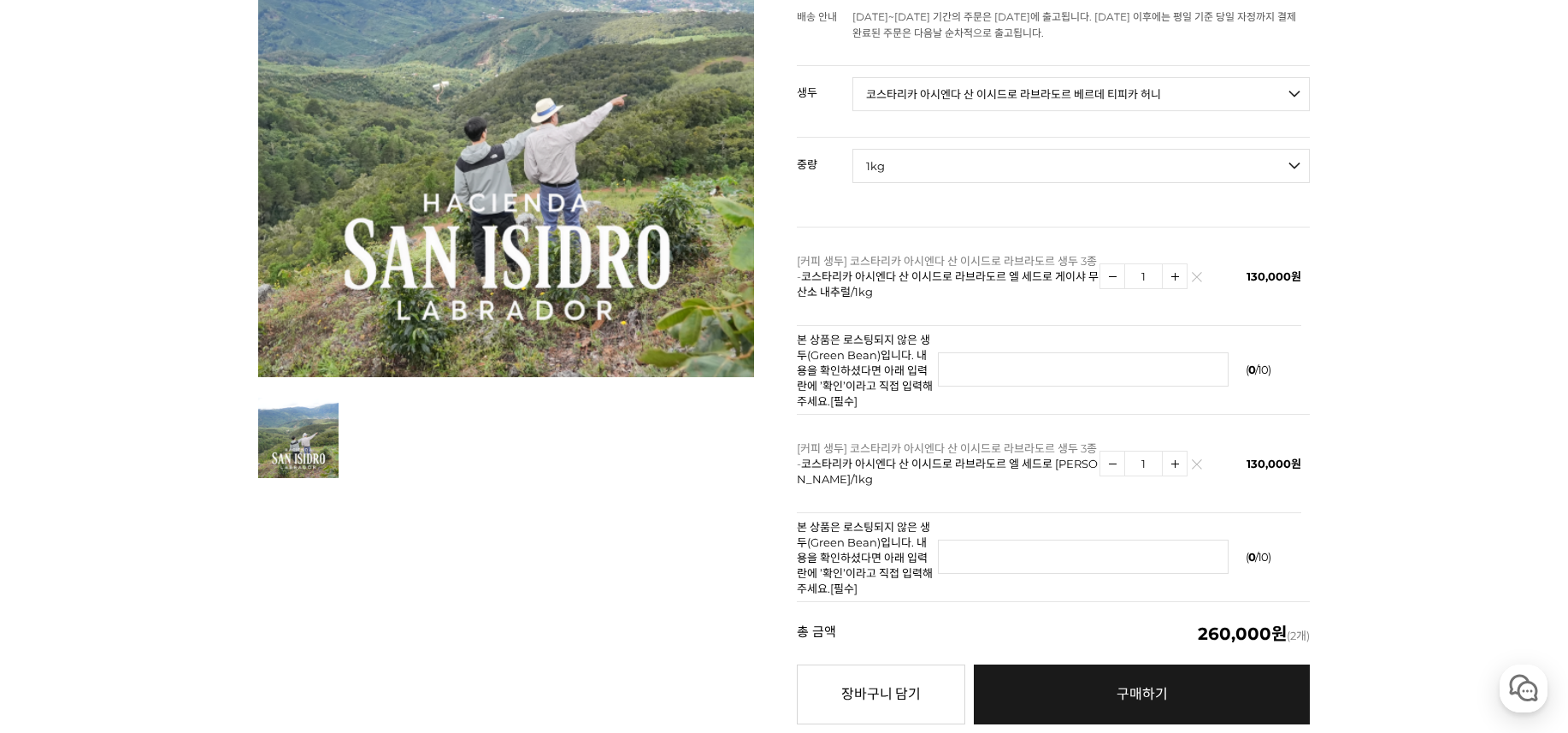
click at [853, 148] on select "- [필수] 옵션을 선택해 주세요 - ------------------- 500g 1kg" at bounding box center [1081, 165] width 457 height 34
select select "*"
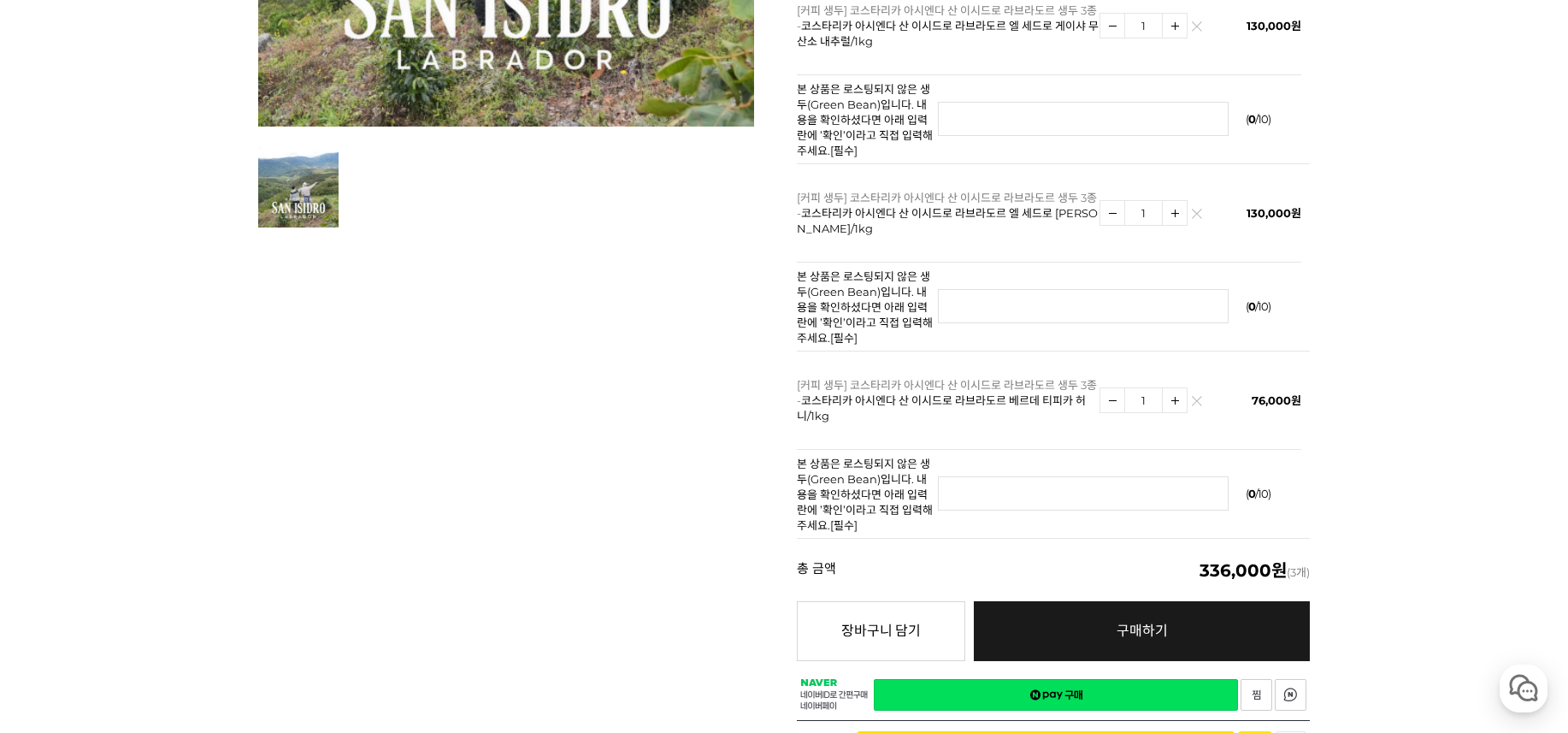
scroll to position [599, 0]
